Goal: Task Accomplishment & Management: Manage account settings

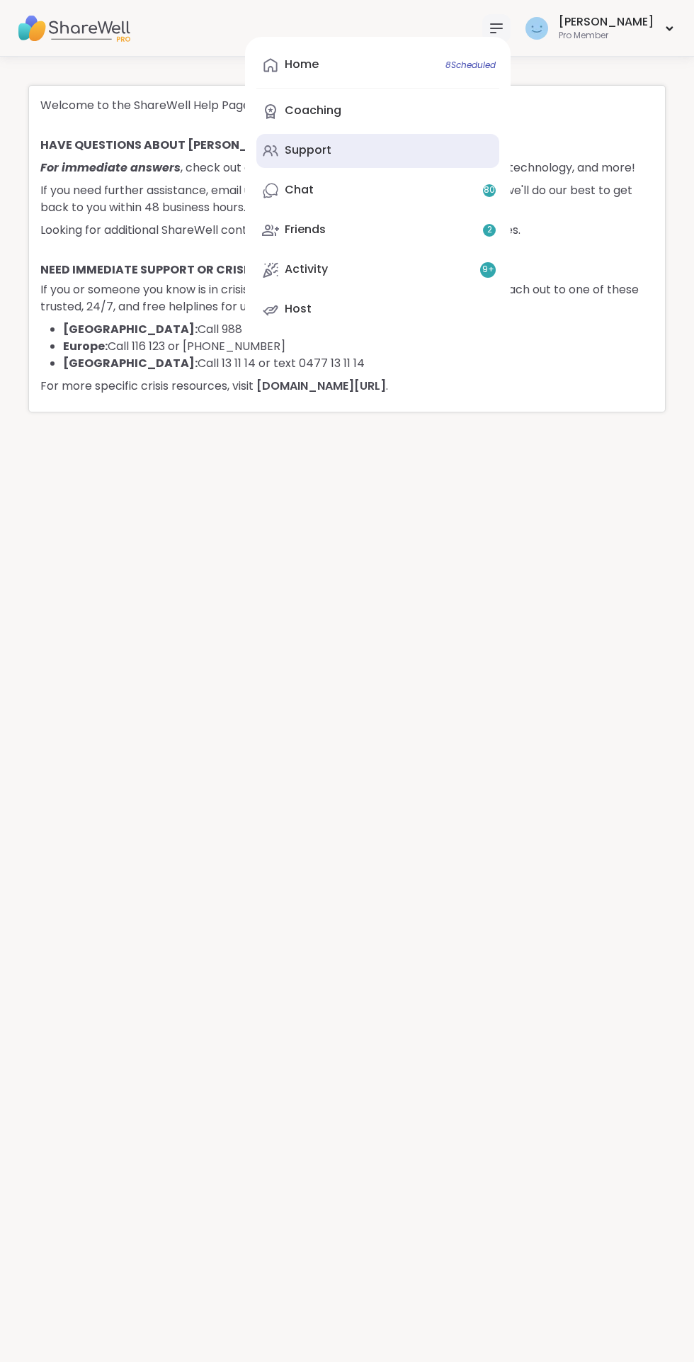
click at [332, 150] on div "Support" at bounding box center [308, 150] width 47 height 16
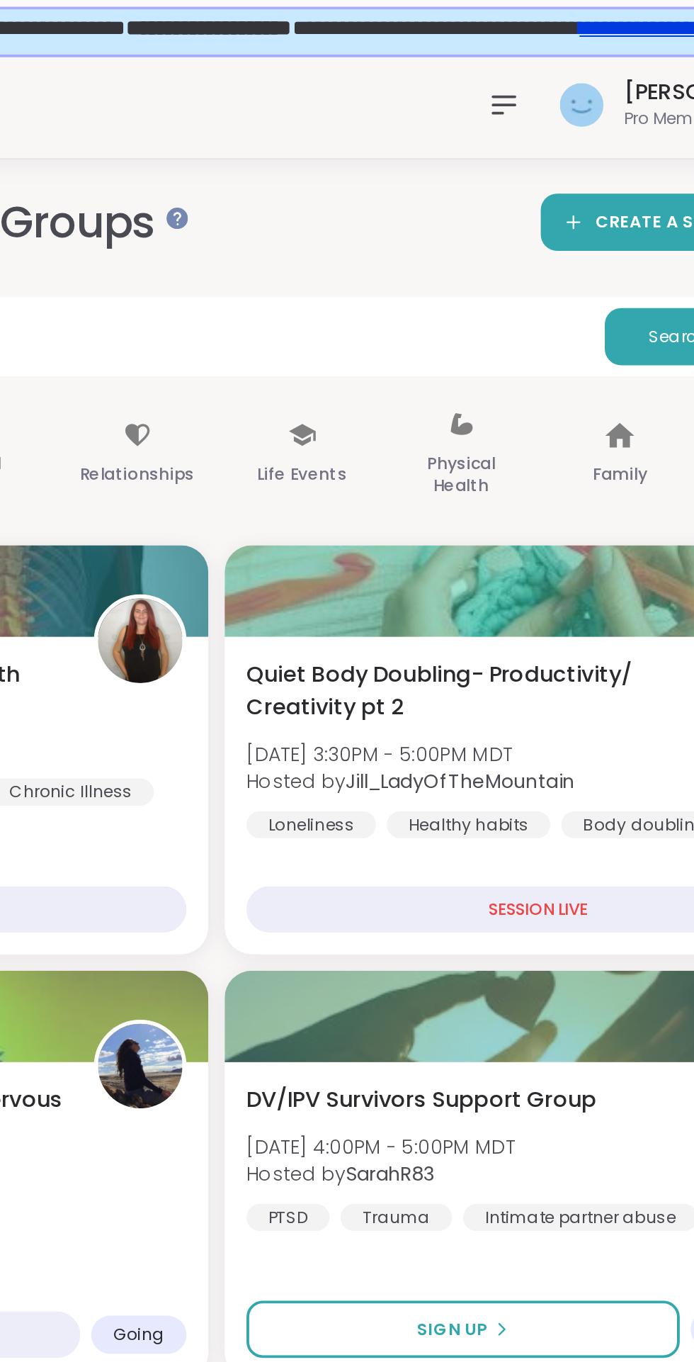
click at [511, 64] on div at bounding box center [496, 54] width 28 height 28
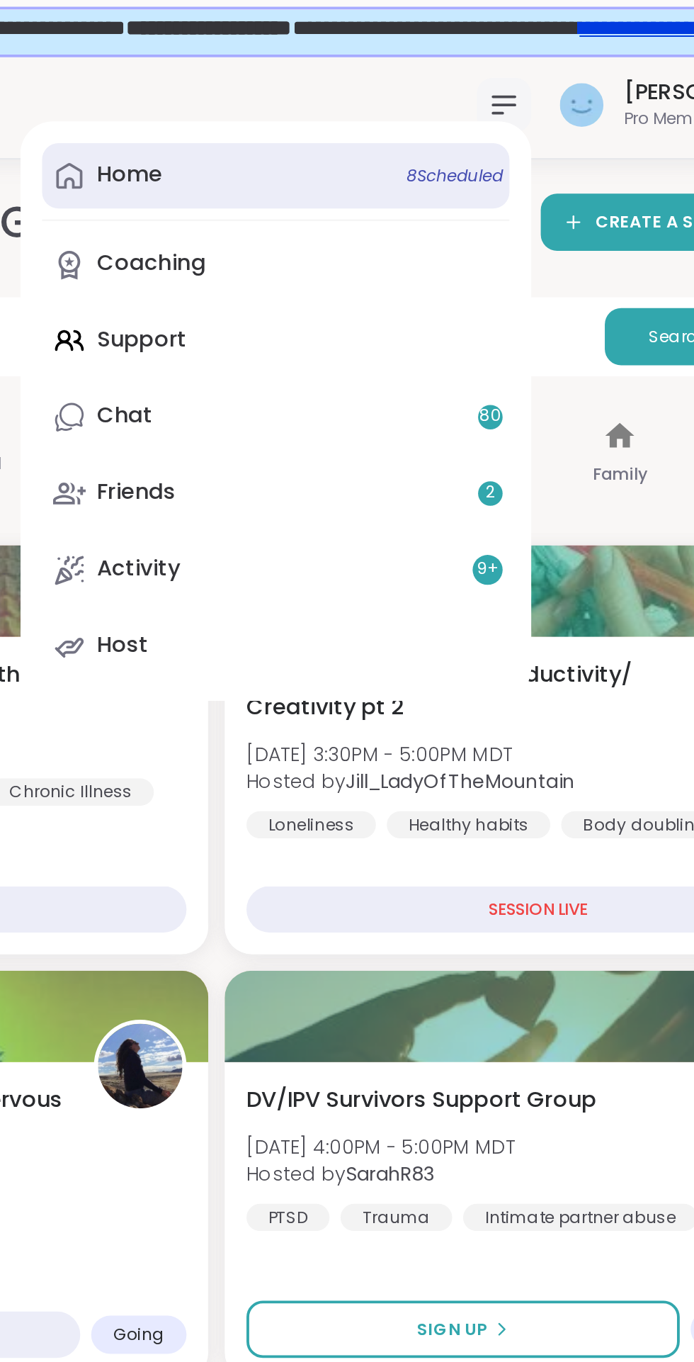
click at [319, 98] on div "Home 8 Scheduled" at bounding box center [302, 91] width 34 height 16
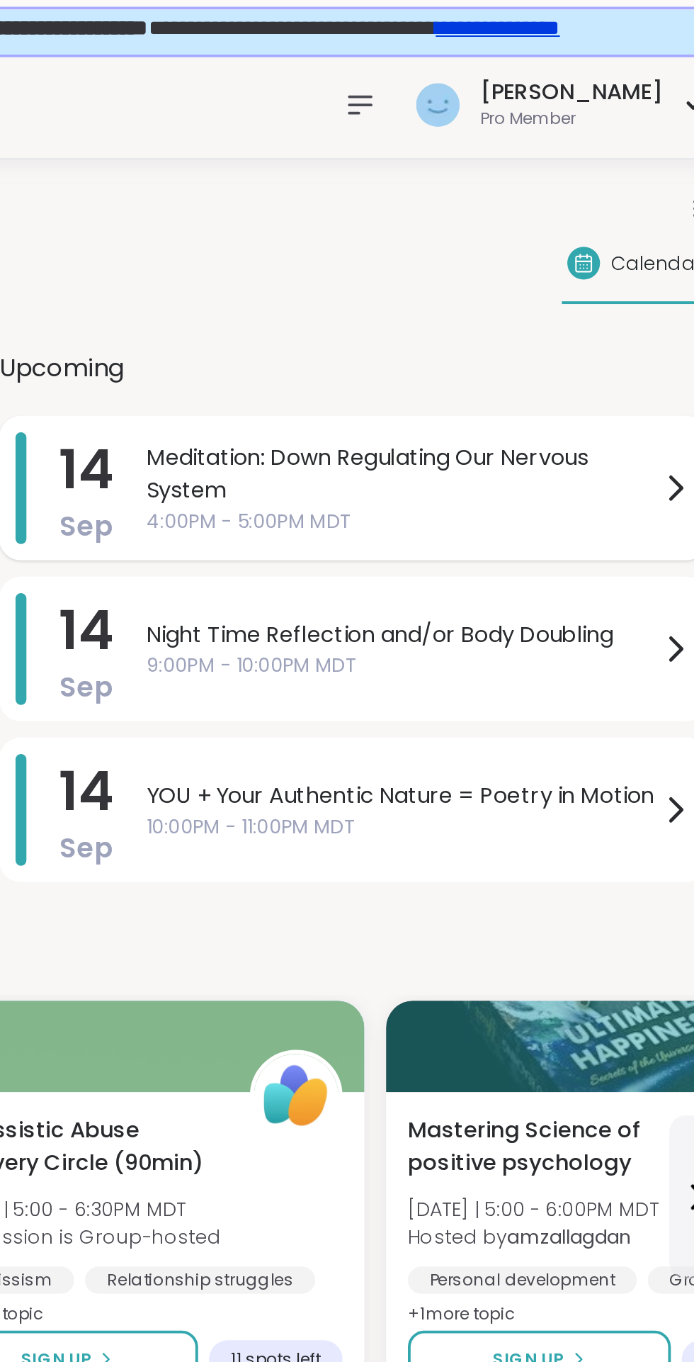
click at [486, 247] on span "Meditation: Down Regulating Our Nervous System" at bounding box center [518, 247] width 266 height 34
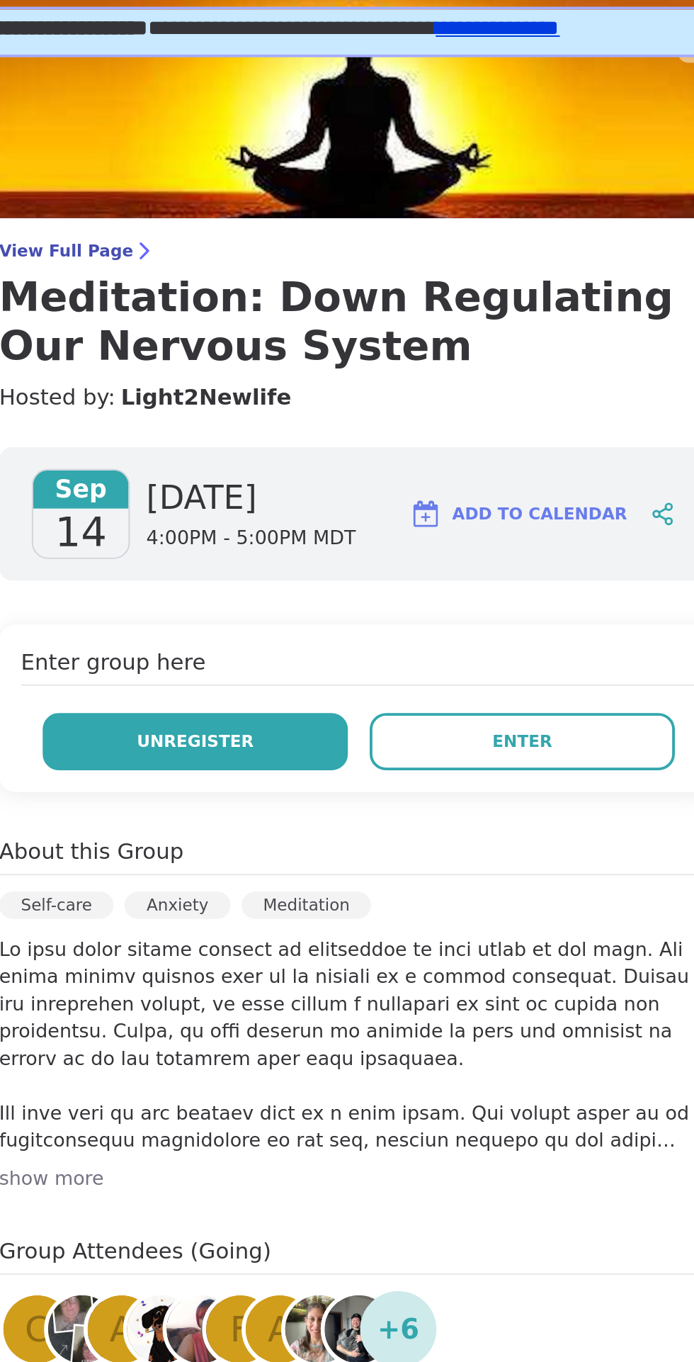
click at [422, 389] on span "Unregister" at bounding box center [410, 385] width 61 height 13
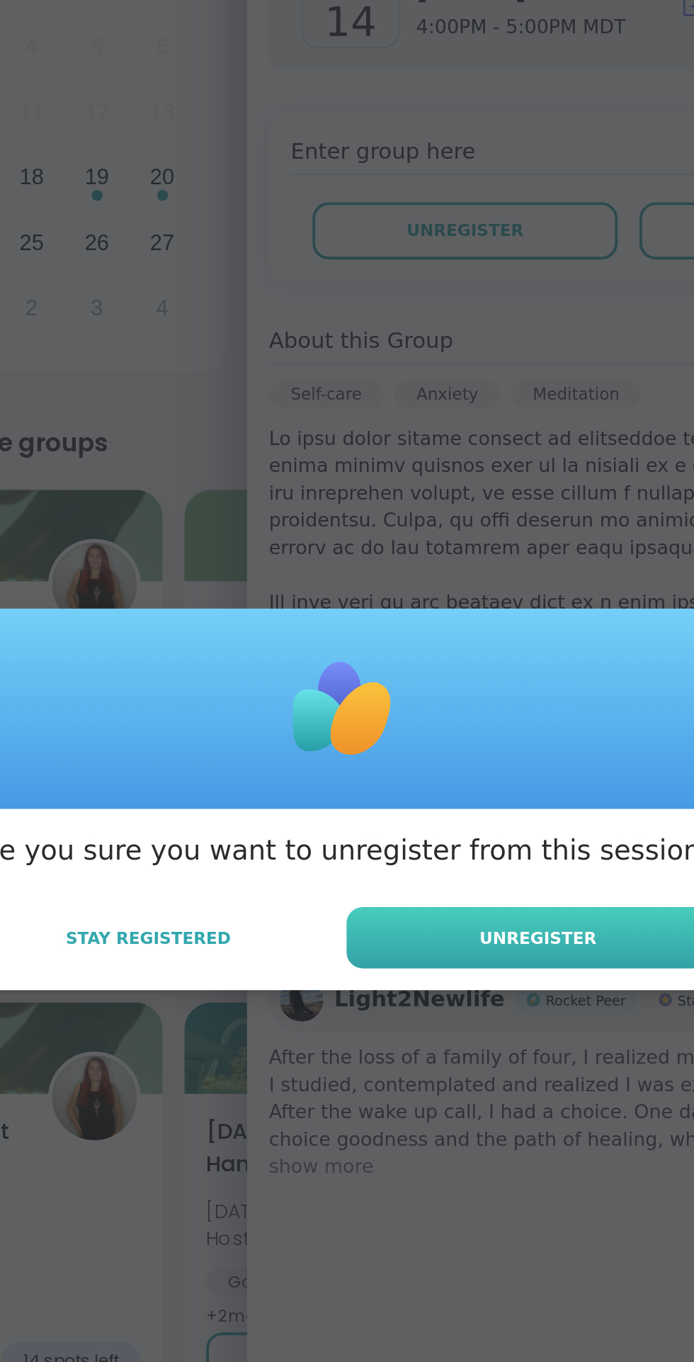
click at [473, 759] on span "Unregister" at bounding box center [449, 753] width 61 height 13
